Goal: Task Accomplishment & Management: Use online tool/utility

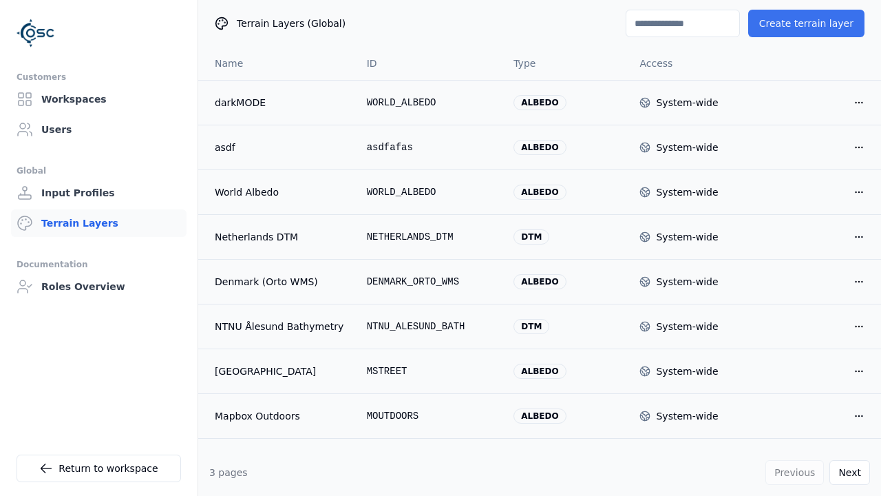
click at [812, 23] on button "Create terrain layer" at bounding box center [806, 24] width 116 height 28
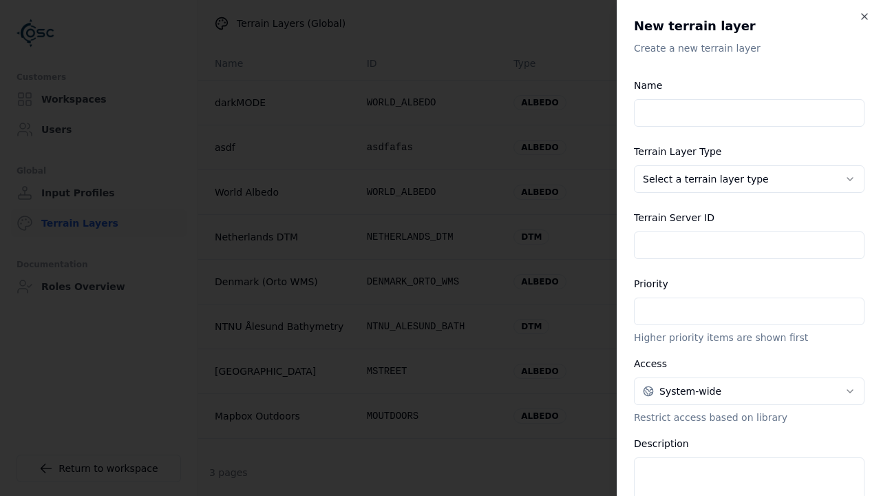
click at [749, 113] on input "Name" at bounding box center [749, 113] width 231 height 28
type input "**********"
